Goal: Use online tool/utility: Utilize a website feature to perform a specific function

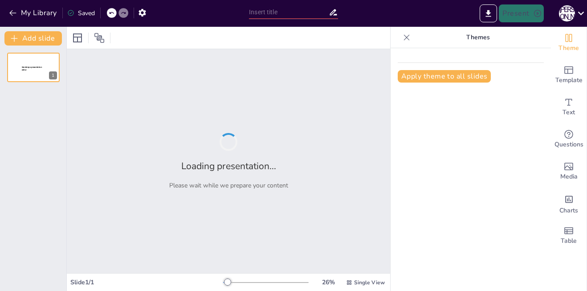
type input "New Sendsteps"
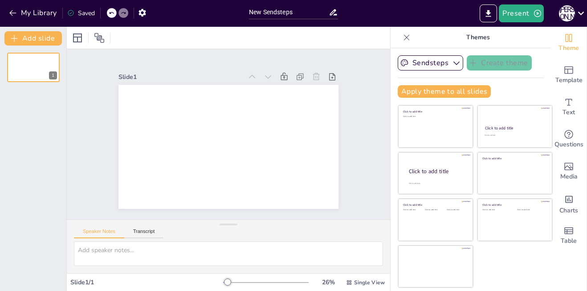
click at [321, 42] on div at bounding box center [229, 38] width 324 height 22
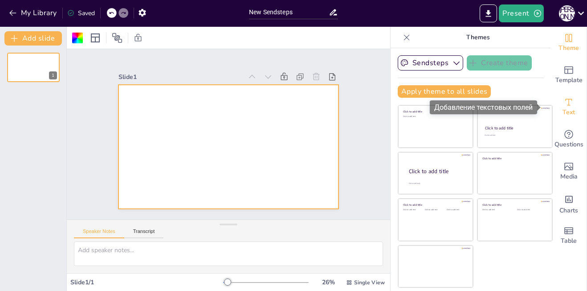
click at [571, 106] on div "Text" at bounding box center [569, 107] width 36 height 32
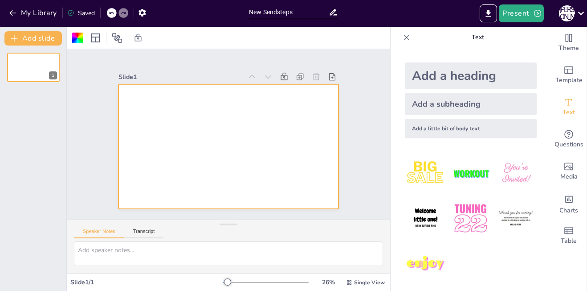
click at [422, 77] on div "Add a heading" at bounding box center [471, 75] width 132 height 27
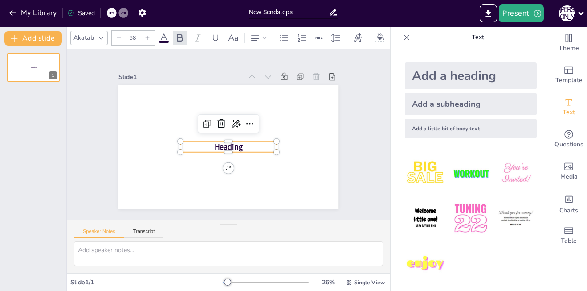
click at [419, 99] on div "Add a subheading" at bounding box center [471, 104] width 132 height 22
click at [415, 120] on div "Add a little bit of body text" at bounding box center [471, 129] width 132 height 20
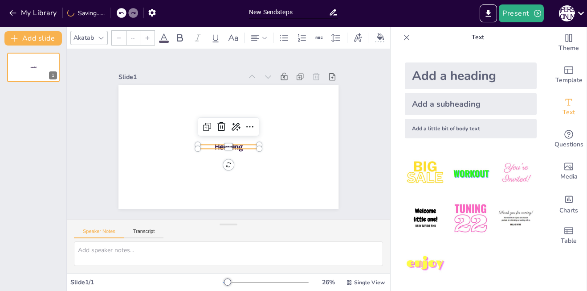
type input "26"
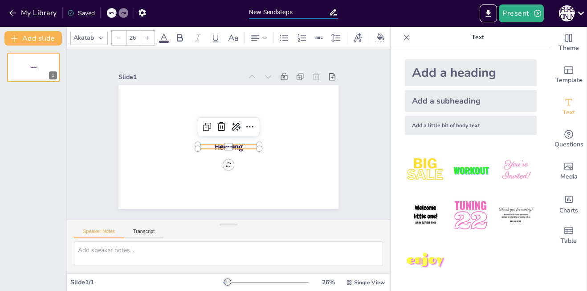
click at [312, 15] on input "New Sendsteps" at bounding box center [289, 12] width 80 height 13
